Goal: Obtain resource: Obtain resource

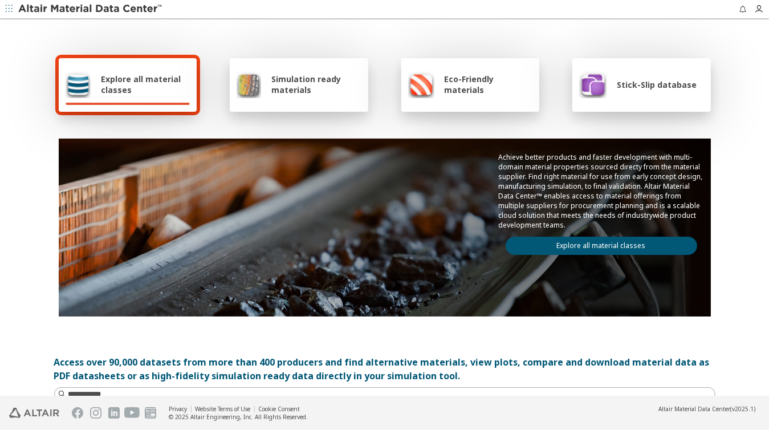
click at [8, 9] on icon "button" at bounding box center [9, 8] width 7 height 7
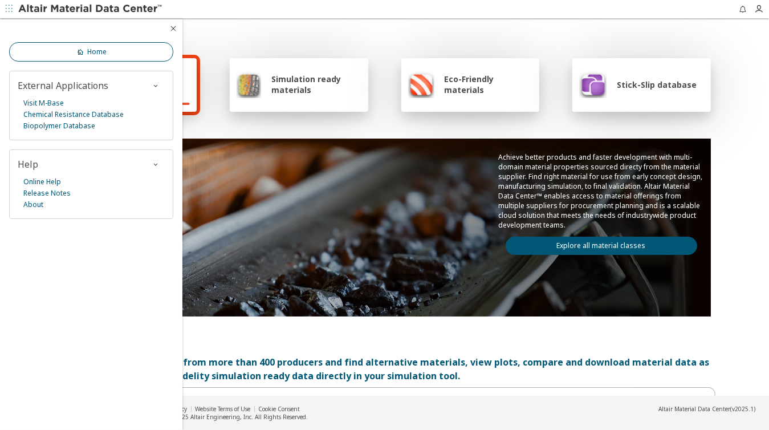
click at [85, 42] on link "Home" at bounding box center [91, 51] width 164 height 19
click at [87, 56] on link "Home" at bounding box center [91, 51] width 164 height 19
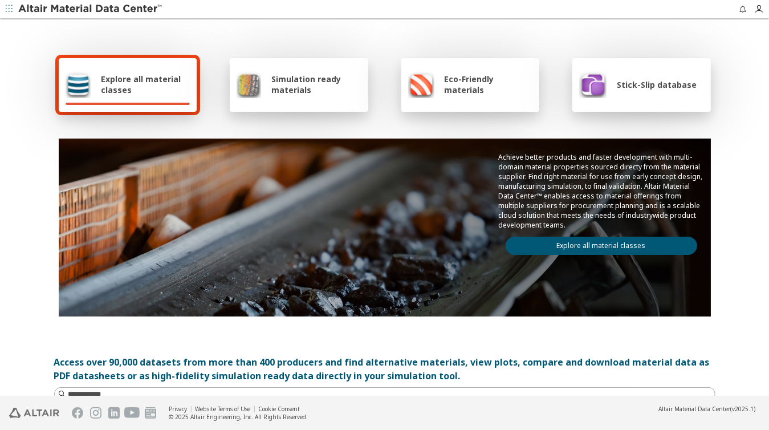
click at [139, 82] on span "Explore all material classes" at bounding box center [145, 85] width 89 height 22
click at [161, 99] on div "Explore all material classes" at bounding box center [128, 85] width 139 height 54
click at [294, 89] on span "Simulation ready materials" at bounding box center [315, 85] width 89 height 22
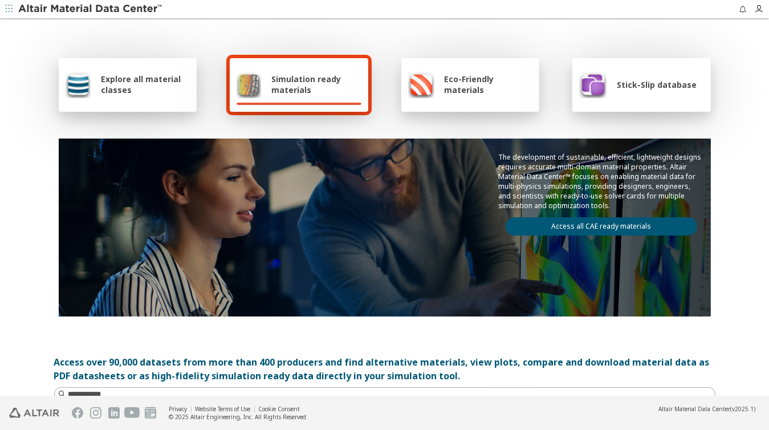
click at [172, 100] on div "Explore all material classes" at bounding box center [128, 85] width 139 height 54
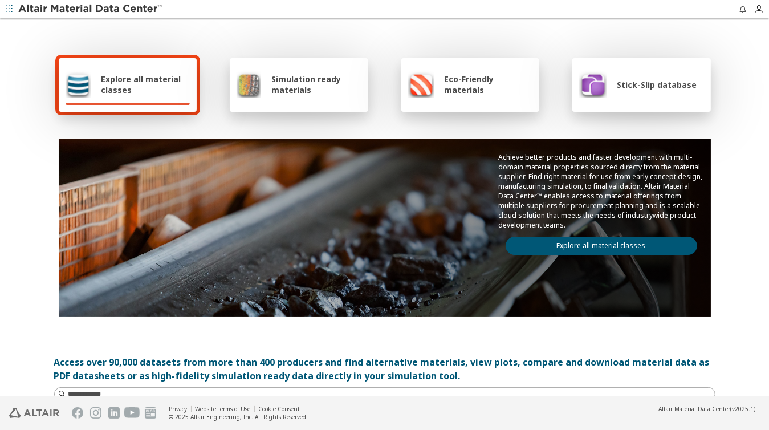
click at [584, 243] on link "Explore all material classes" at bounding box center [602, 246] width 192 height 18
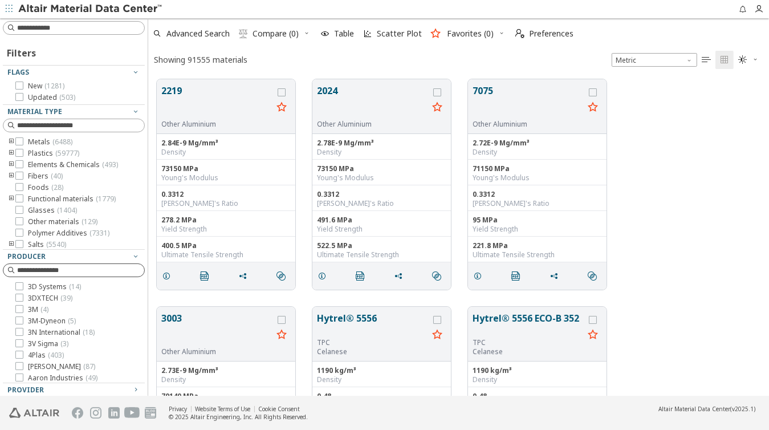
scroll to position [321, 617]
click at [21, 141] on icon at bounding box center [19, 141] width 8 height 8
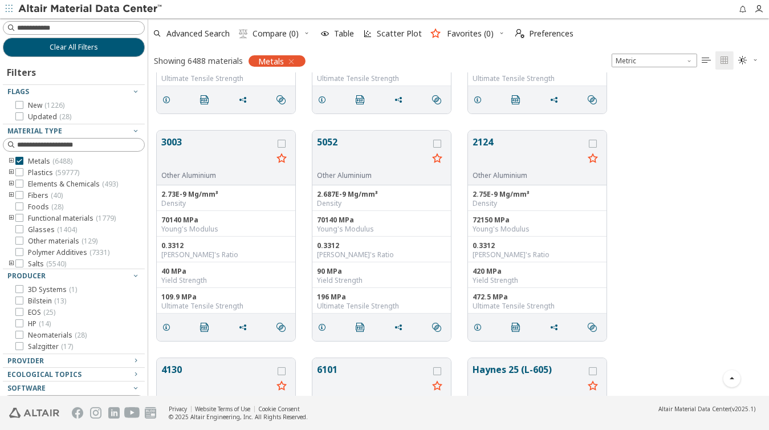
scroll to position [205, 0]
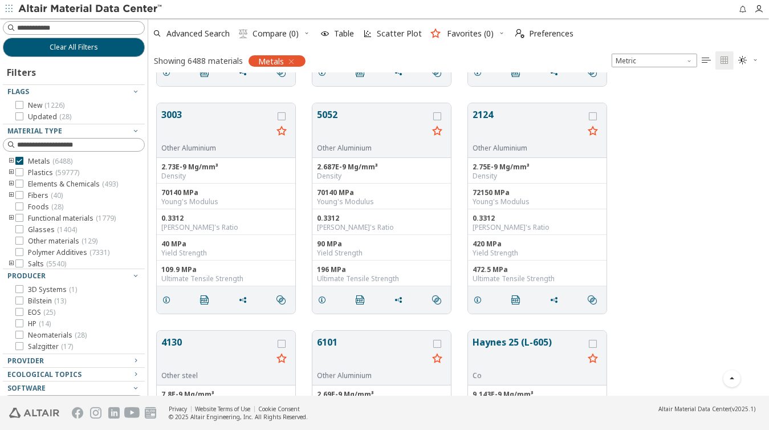
click at [9, 162] on icon "toogle group" at bounding box center [11, 161] width 8 height 9
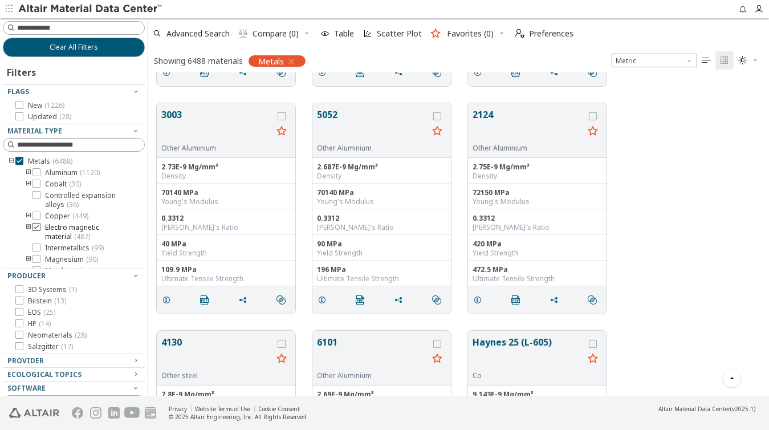
scroll to position [14, 0]
click at [30, 159] on icon "toogle group" at bounding box center [29, 158] width 8 height 9
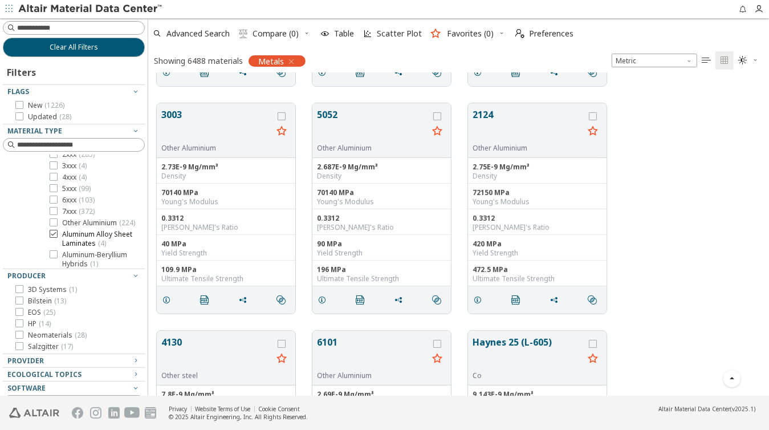
scroll to position [68, 0]
click at [56, 186] on icon at bounding box center [54, 184] width 8 height 8
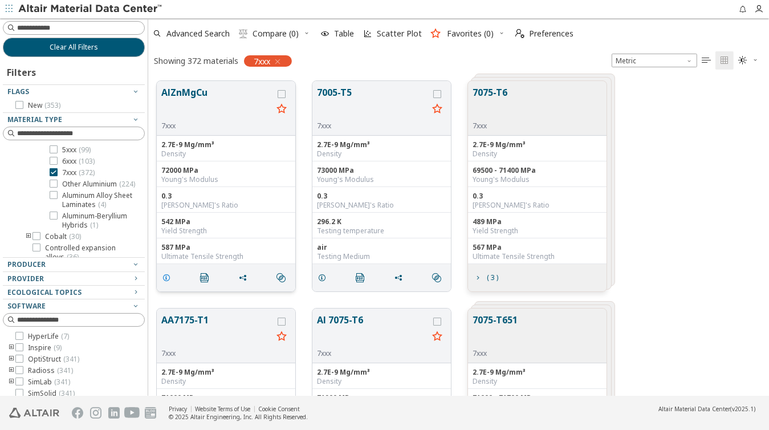
click at [165, 278] on icon "grid" at bounding box center [166, 277] width 9 height 9
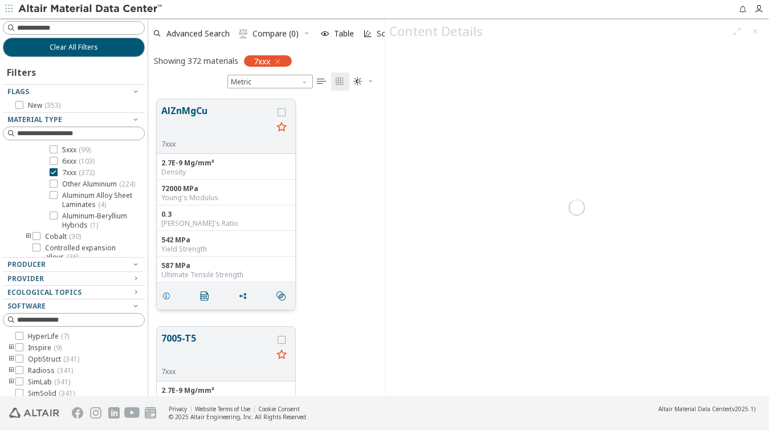
scroll to position [4, 5]
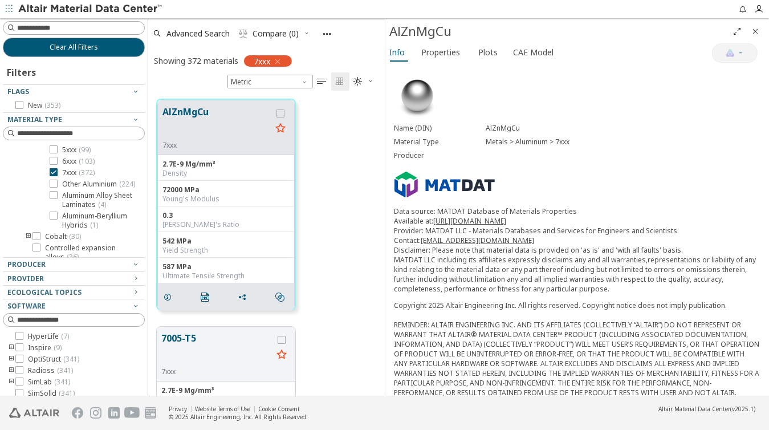
click at [501, 55] on div "Info Properties Plots CAE Model" at bounding box center [548, 53] width 327 height 21
click at [527, 47] on span "CAE Model" at bounding box center [534, 52] width 40 height 18
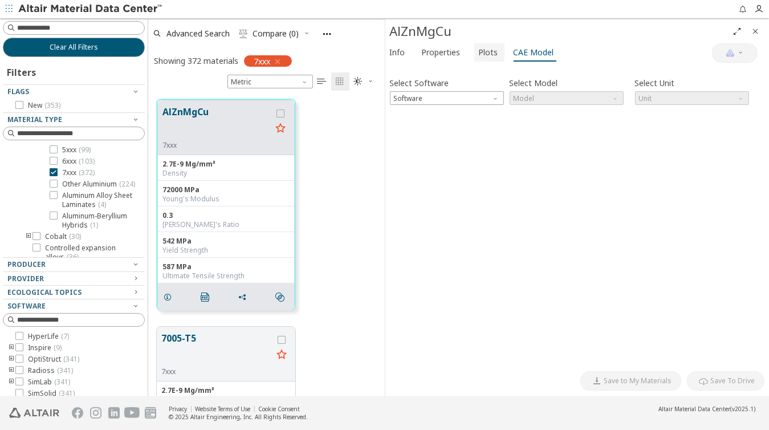
click at [497, 51] on button "Plots" at bounding box center [489, 52] width 30 height 18
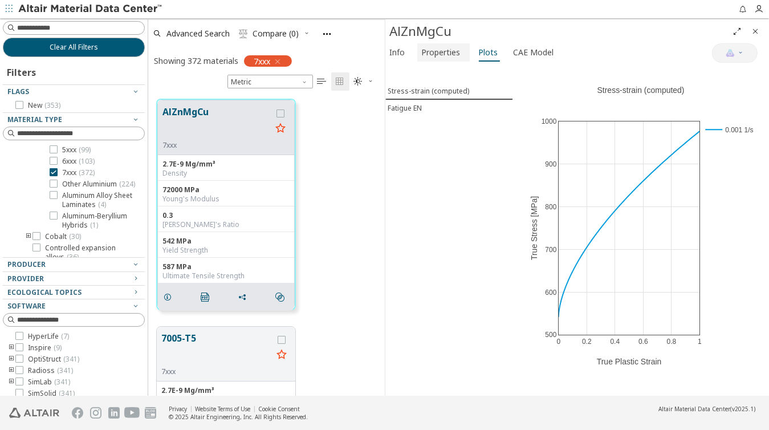
click at [461, 52] on span "Properties" at bounding box center [443, 52] width 43 height 18
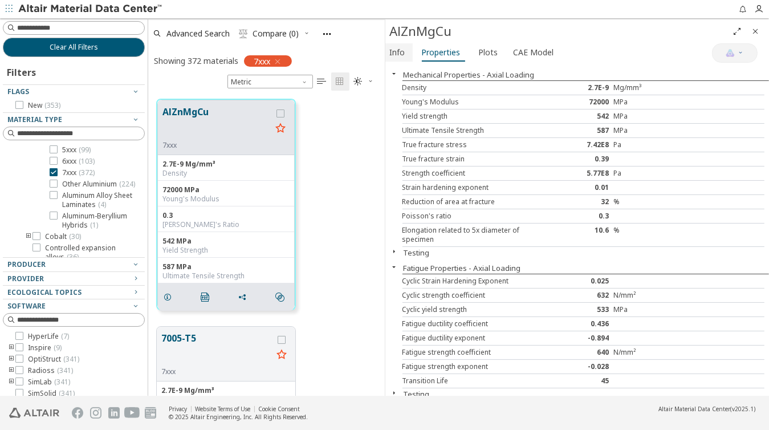
click at [393, 52] on span "Info" at bounding box center [397, 52] width 15 height 18
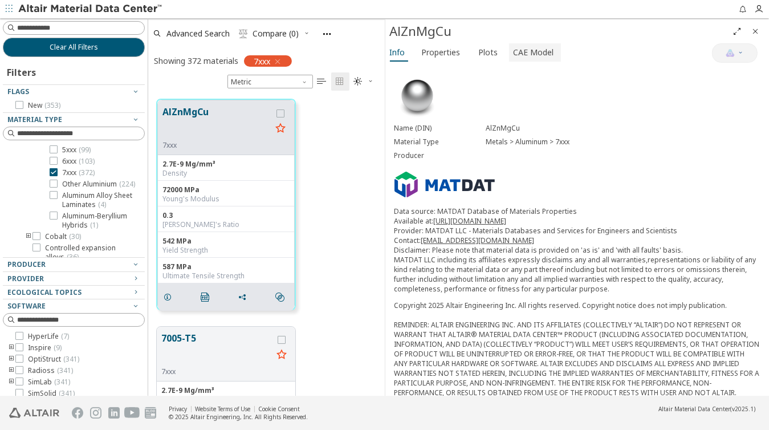
click at [530, 46] on span "CAE Model" at bounding box center [534, 52] width 40 height 18
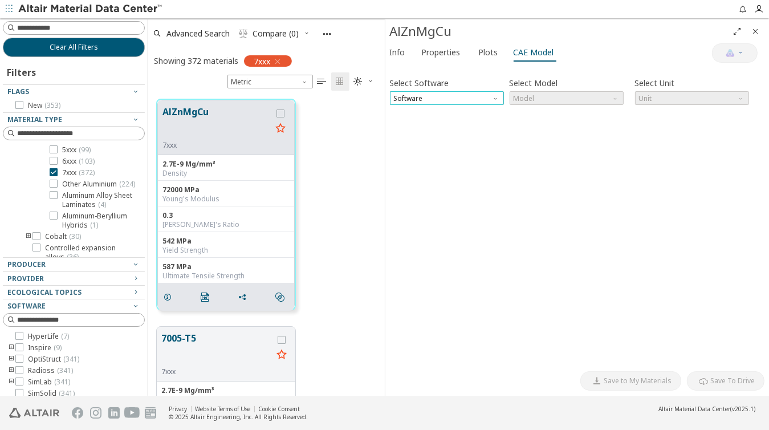
click at [462, 92] on span "Software" at bounding box center [447, 98] width 114 height 14
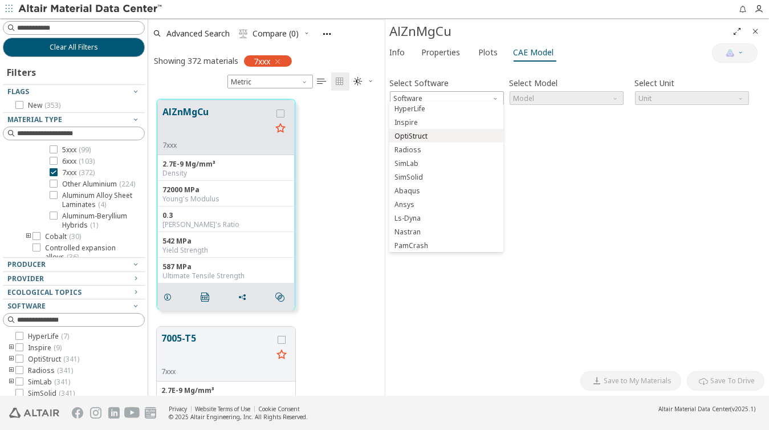
click at [451, 135] on span "OptiStruct" at bounding box center [446, 136] width 105 height 8
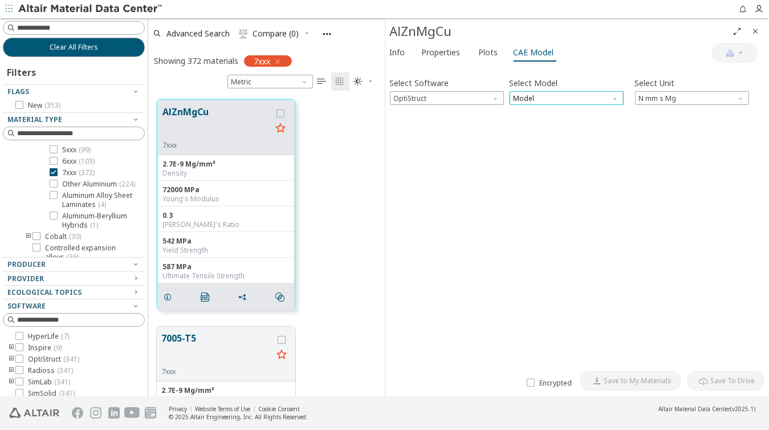
click at [597, 96] on span "Model" at bounding box center [567, 98] width 114 height 14
click at [588, 111] on span "Mat1" at bounding box center [566, 109] width 105 height 8
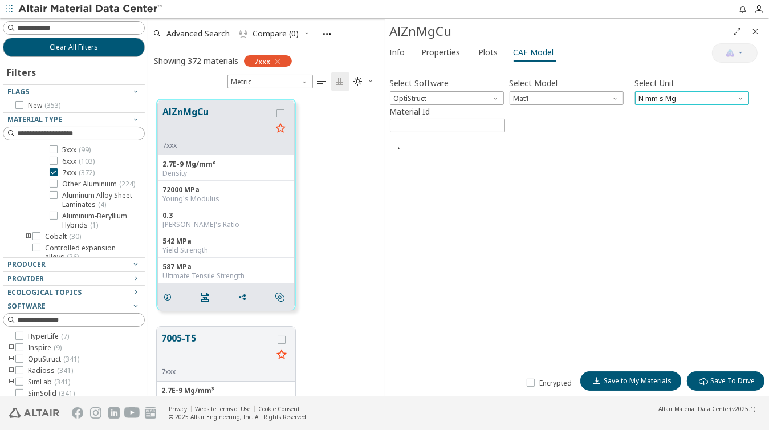
click at [661, 96] on span "N mm s Mg" at bounding box center [692, 98] width 114 height 14
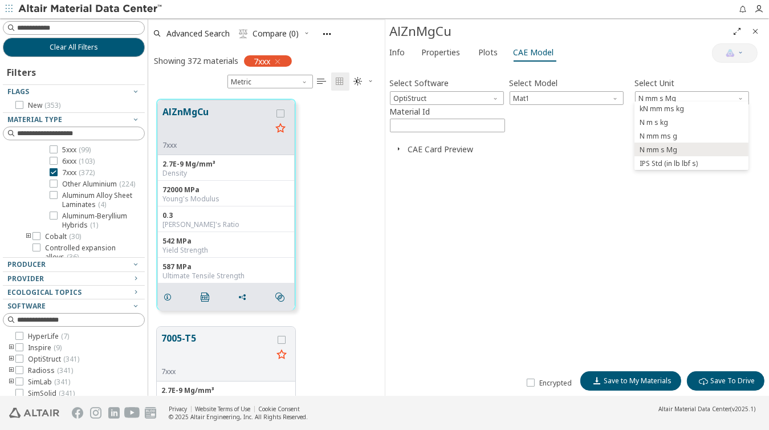
click at [605, 152] on div "Select Software OptiStruct Select Model Mat1 Select Unit N mm s Mg Material Id …" at bounding box center [577, 217] width 375 height 296
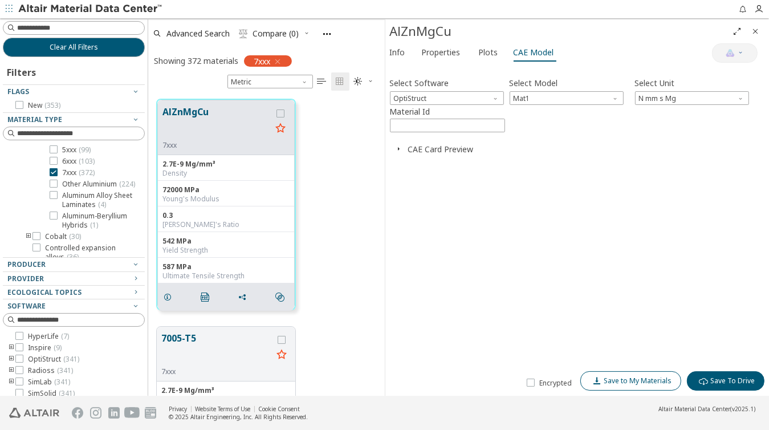
click at [613, 378] on span "Save to My Materials" at bounding box center [638, 380] width 68 height 9
